Goal: Check status: Check status

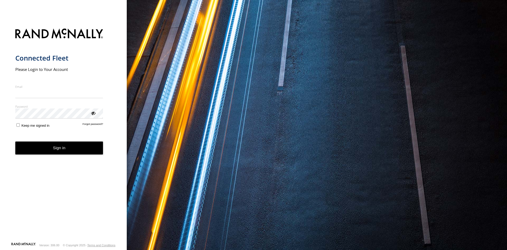
type input "**********"
click at [68, 153] on button "Sign in" at bounding box center [59, 147] width 88 height 13
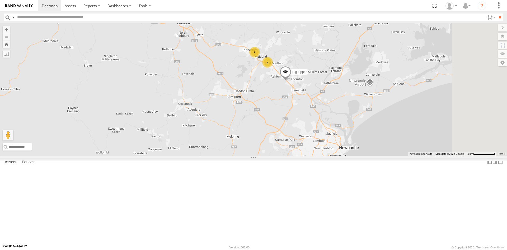
drag, startPoint x: 355, startPoint y: 78, endPoint x: 332, endPoint y: 125, distance: 52.0
click at [332, 125] on div "Big Tipper 2 4 2" at bounding box center [253, 89] width 507 height 132
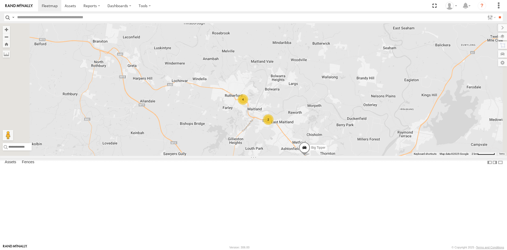
drag, startPoint x: 310, startPoint y: 116, endPoint x: 302, endPoint y: 151, distance: 35.9
click at [302, 151] on div "Big Tipper 2 4" at bounding box center [253, 89] width 507 height 132
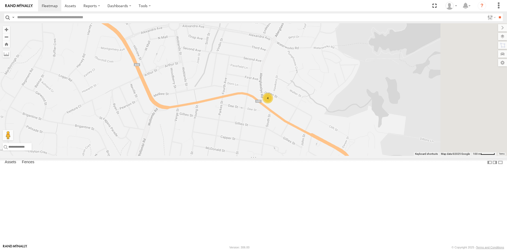
drag, startPoint x: 390, startPoint y: 114, endPoint x: 279, endPoint y: 148, distance: 116.1
click at [279, 148] on div "Big Tipper 4" at bounding box center [253, 89] width 507 height 132
